Goal: Transaction & Acquisition: Purchase product/service

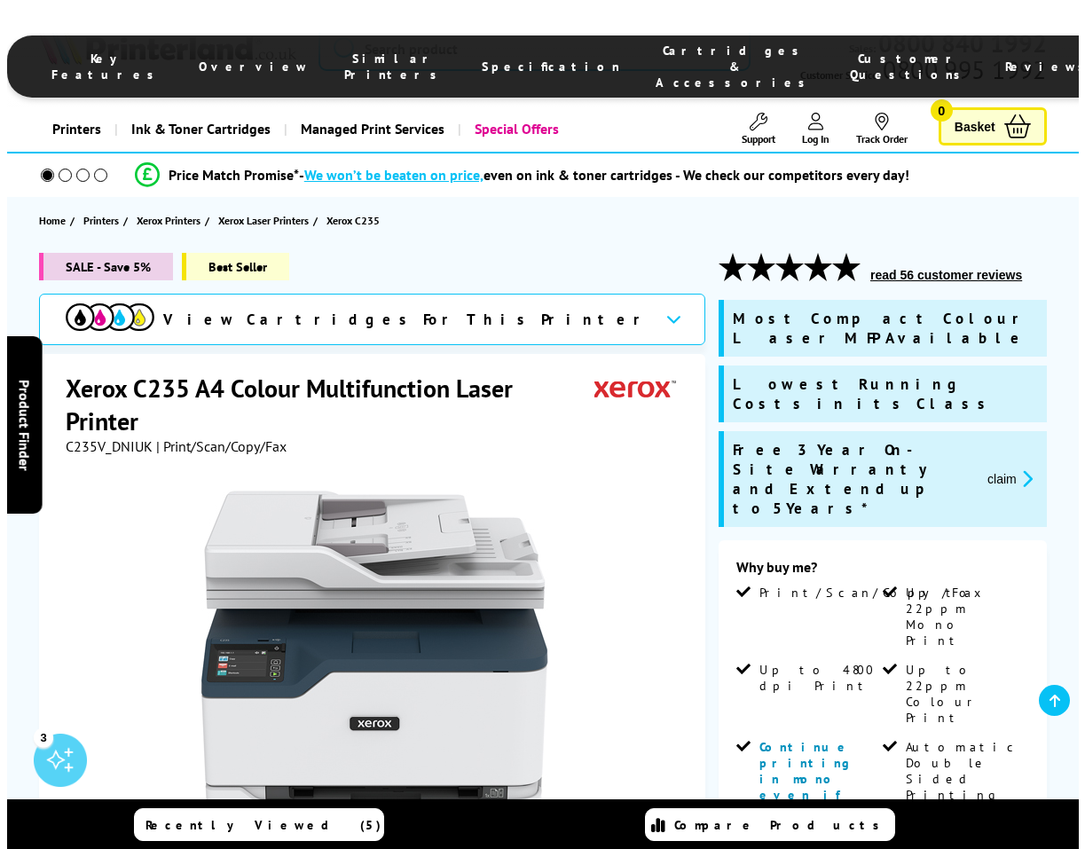
scroll to position [295, 0]
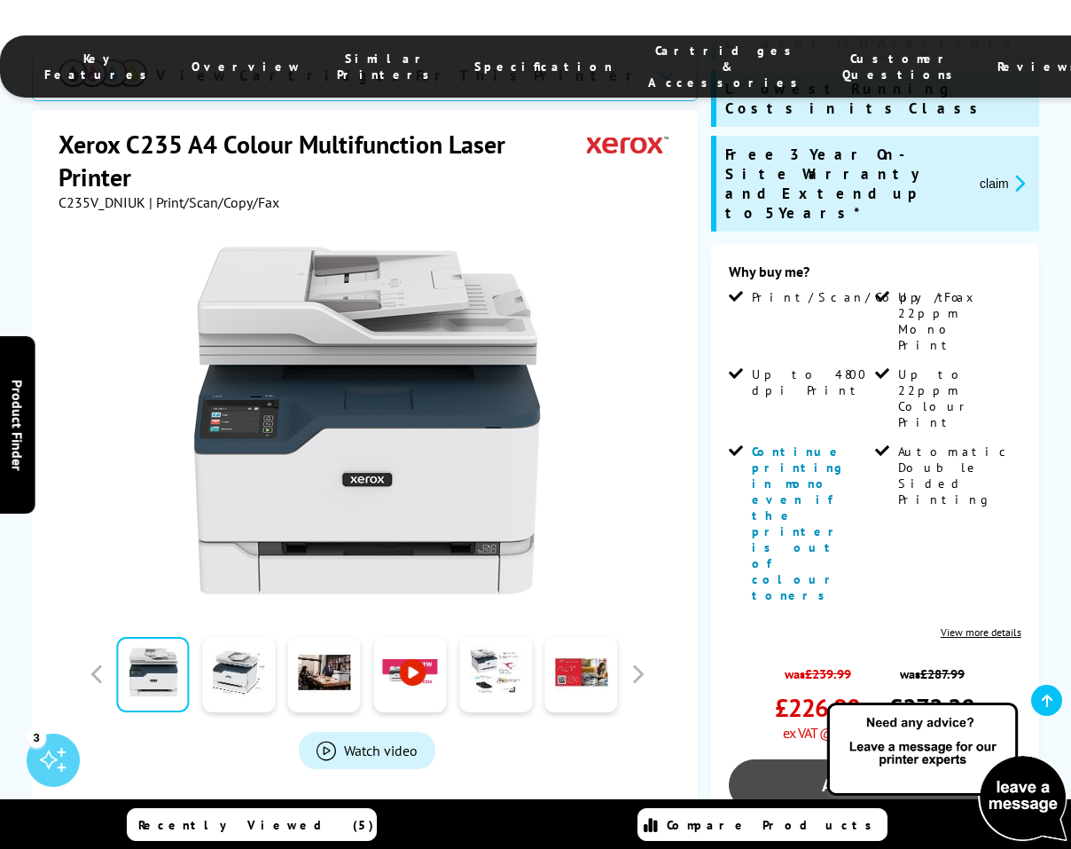
click at [863, 759] on link "Add to Basket" at bounding box center [875, 784] width 293 height 51
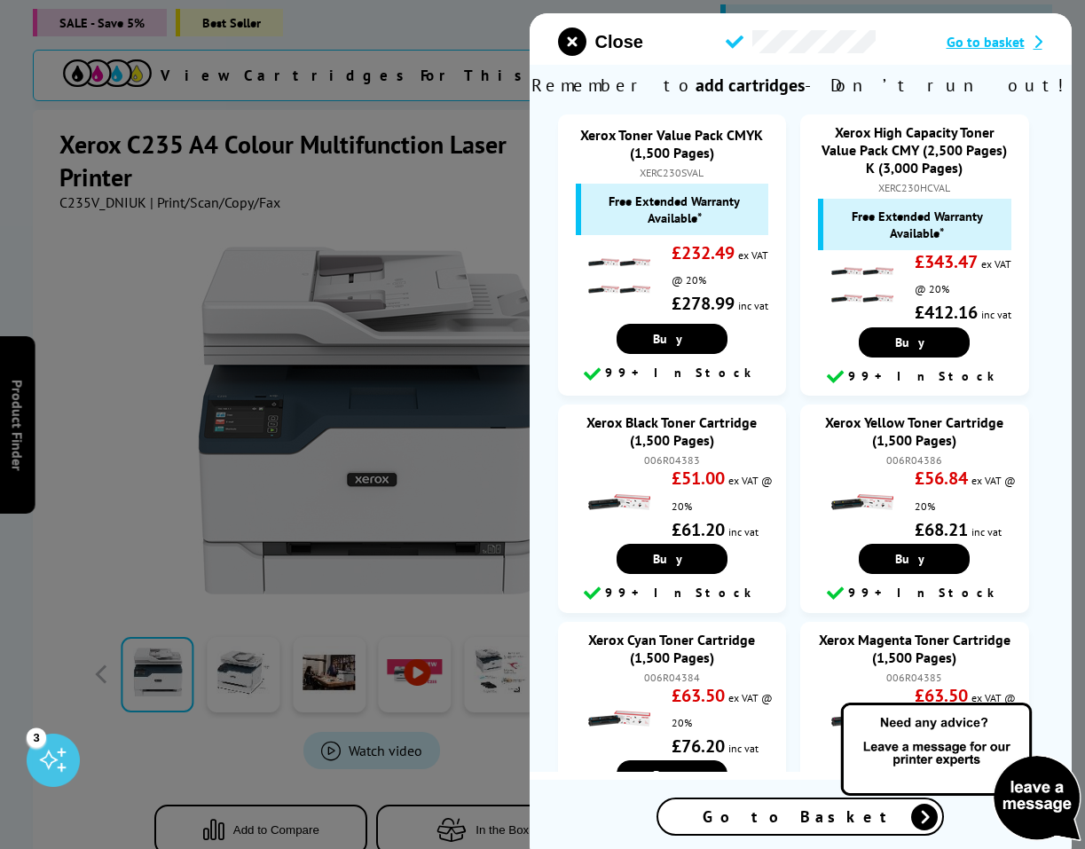
click at [763, 811] on span "Go to Basket" at bounding box center [799, 816] width 195 height 20
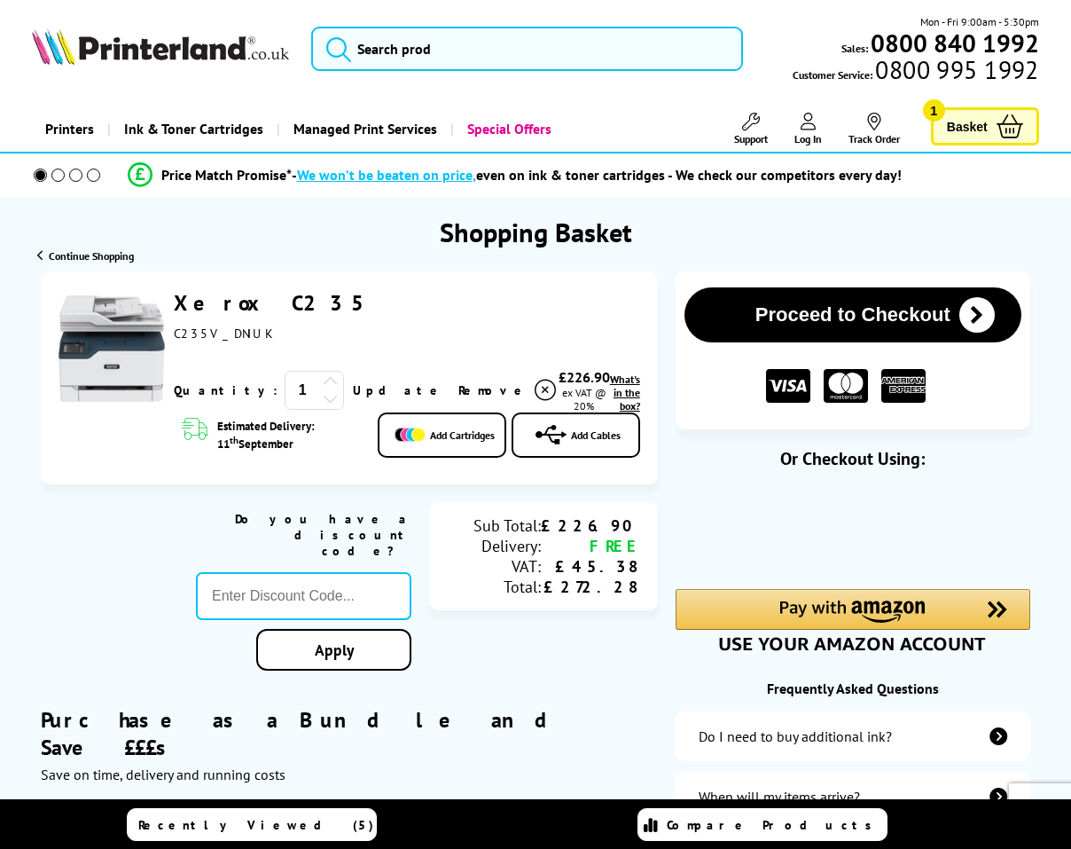
click at [255, 593] on div "Apply" at bounding box center [303, 621] width 215 height 98
click at [290, 572] on input "text" at bounding box center [303, 596] width 215 height 48
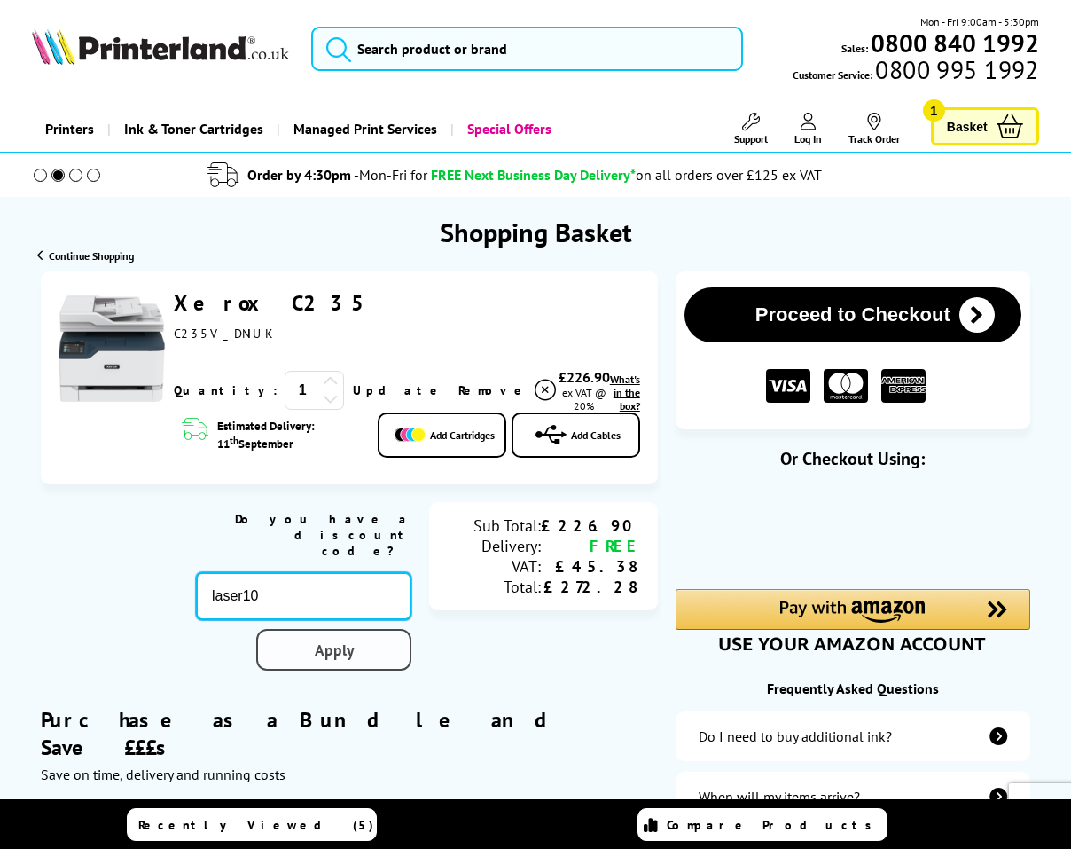
type input "laser10"
click at [308, 600] on div "Proceed to Checkout Shopping Basket 1 Update" at bounding box center [535, 860] width 1071 height 1179
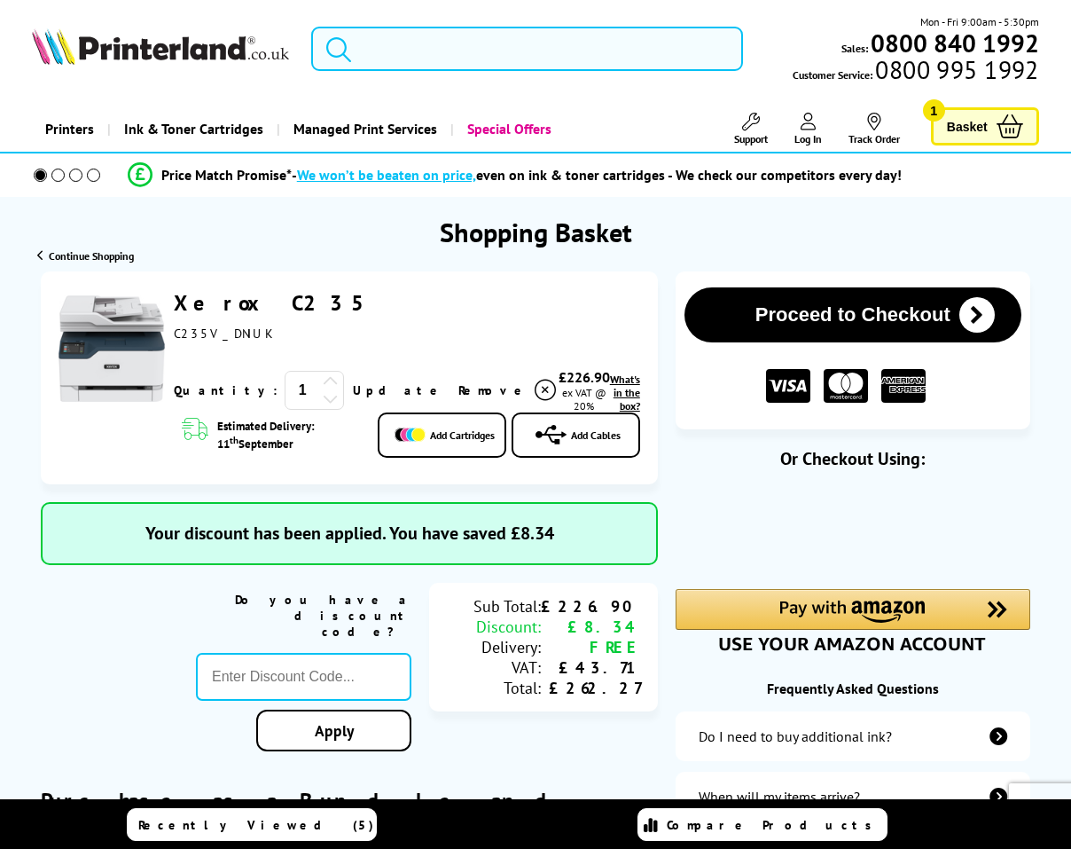
click at [452, 67] on input "search" at bounding box center [527, 49] width 432 height 44
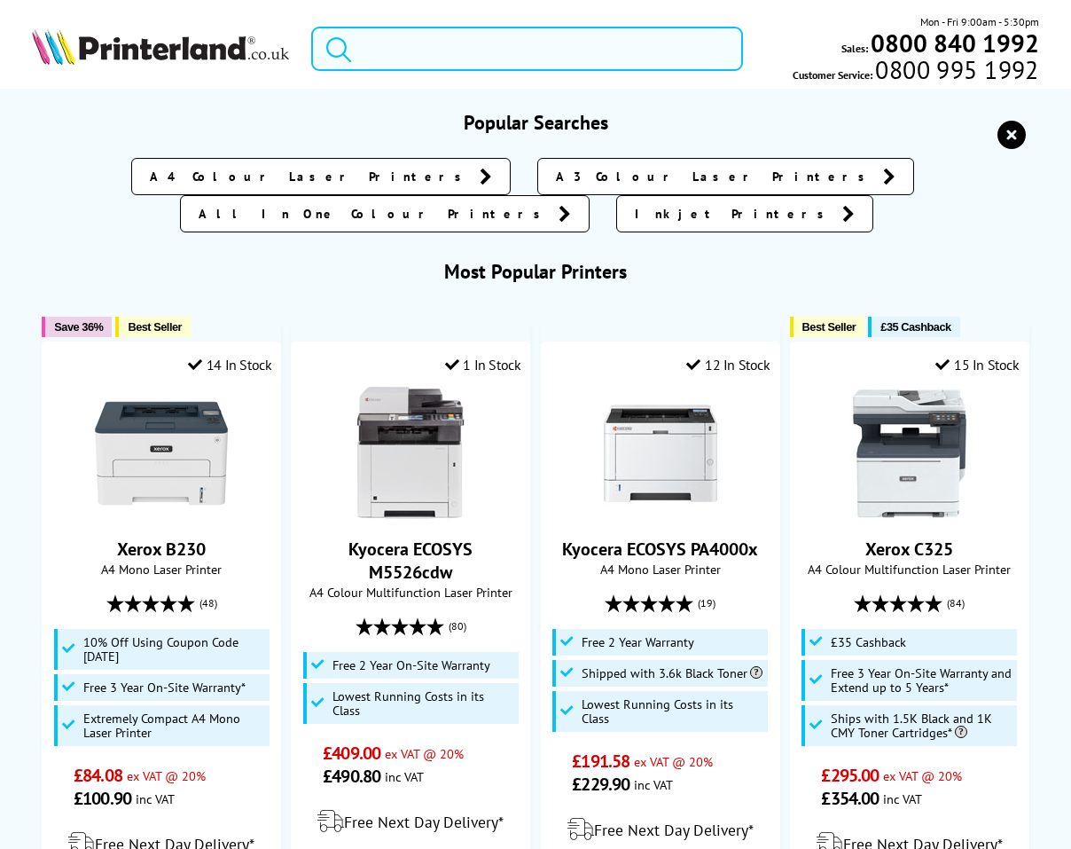
paste input "1815990"
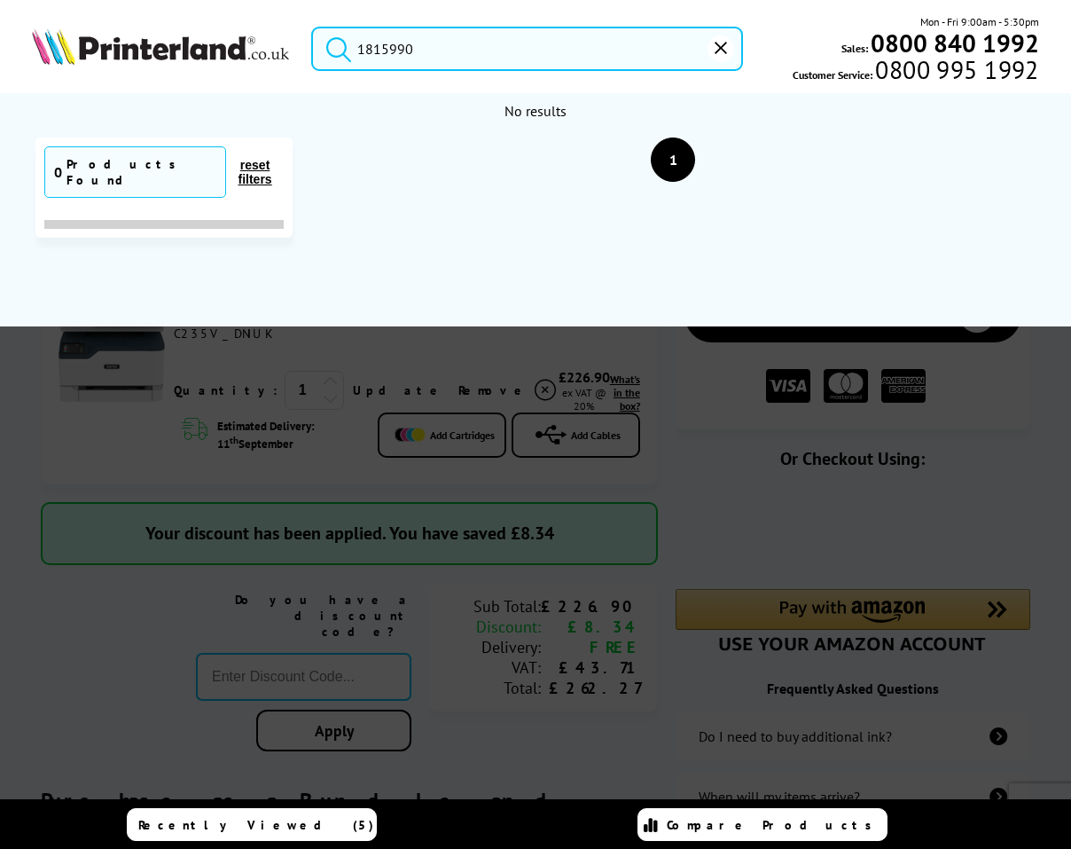
type input "1815990"
